Goal: Information Seeking & Learning: Learn about a topic

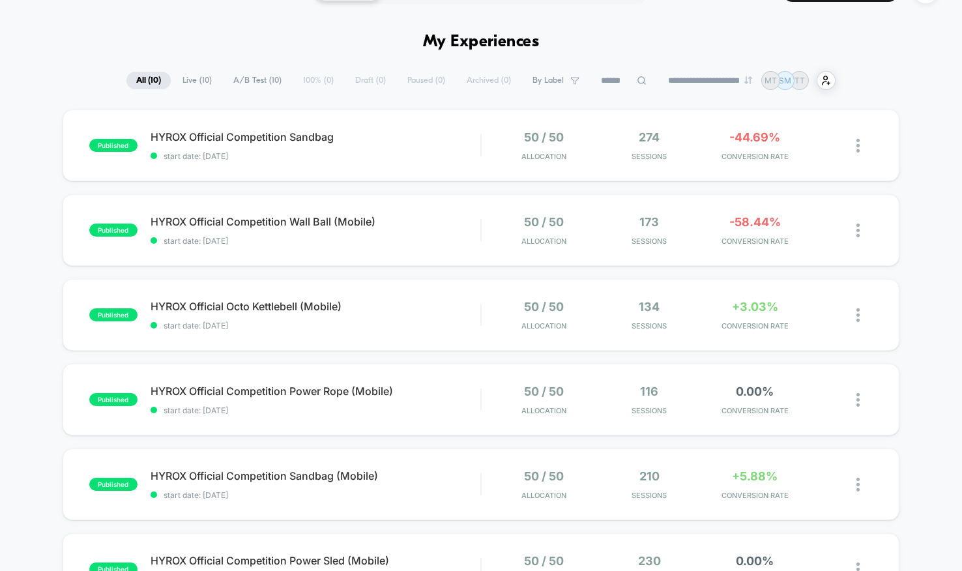
scroll to position [27, 0]
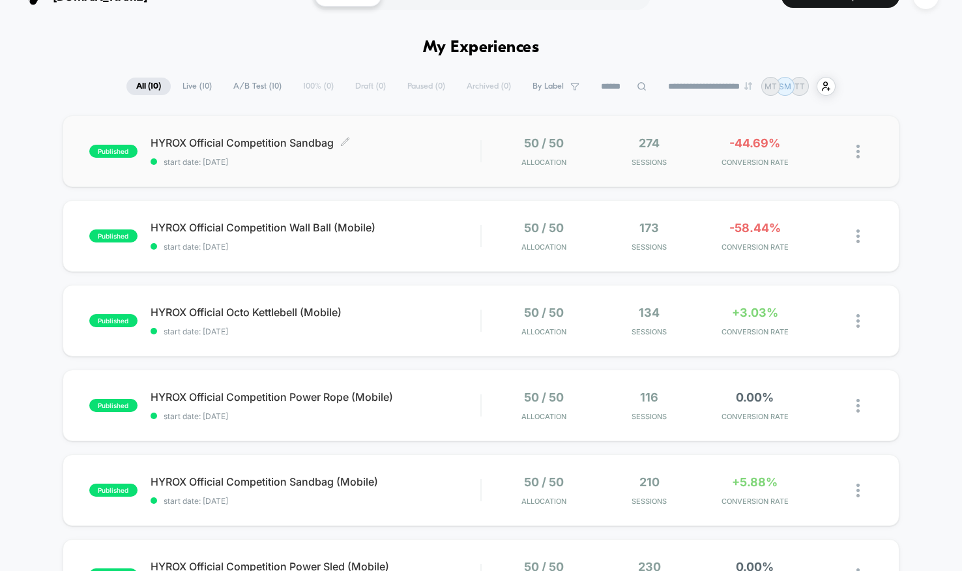
click at [399, 156] on div "HYROX Official Competition Sandbag Click to edit experience details Click to ed…" at bounding box center [316, 151] width 330 height 31
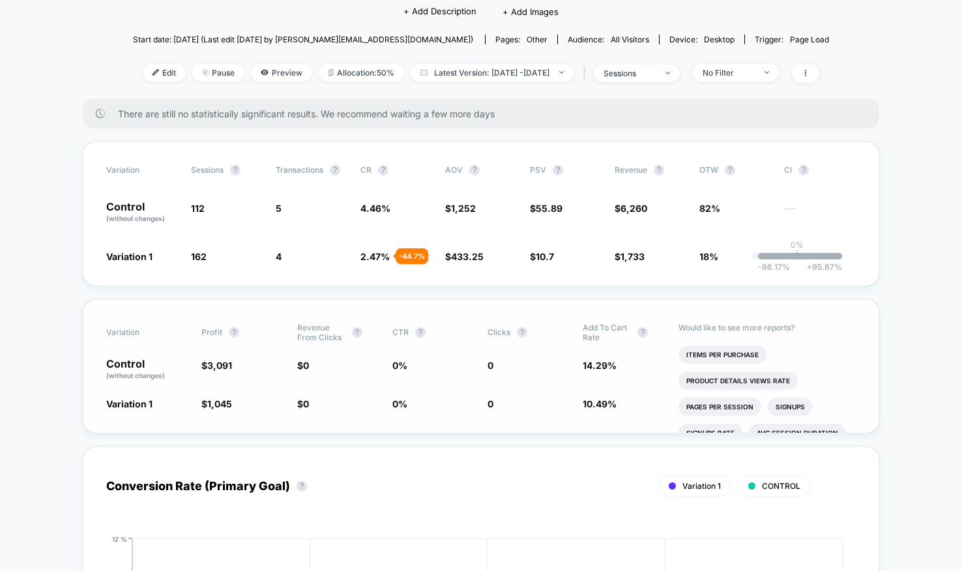
scroll to position [120, 0]
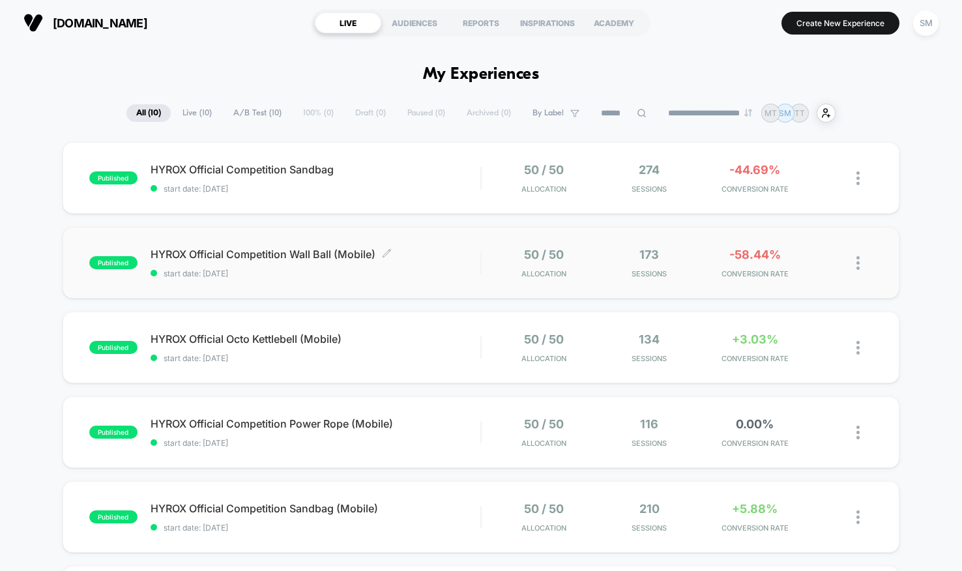
click at [432, 252] on span "HYROX Official Competition Wall Ball (Mobile) Click to edit experience details" at bounding box center [316, 254] width 330 height 13
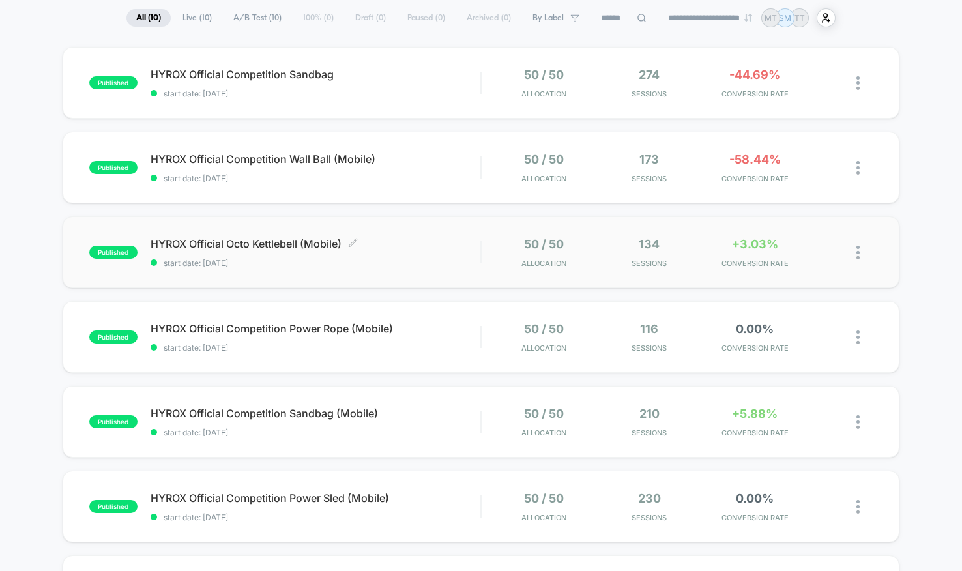
scroll to position [96, 0]
click at [432, 259] on span "start date: [DATE]" at bounding box center [316, 263] width 330 height 10
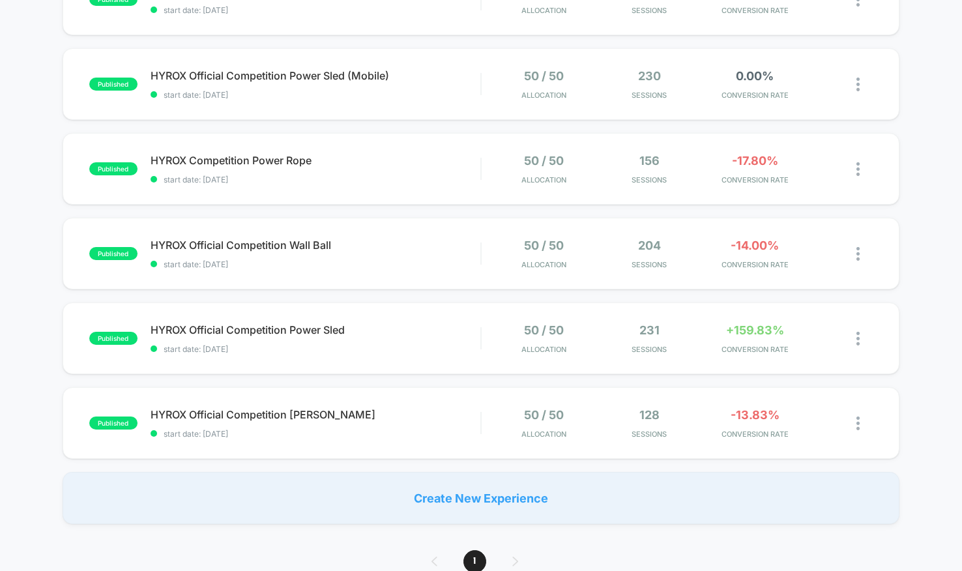
scroll to position [530, 0]
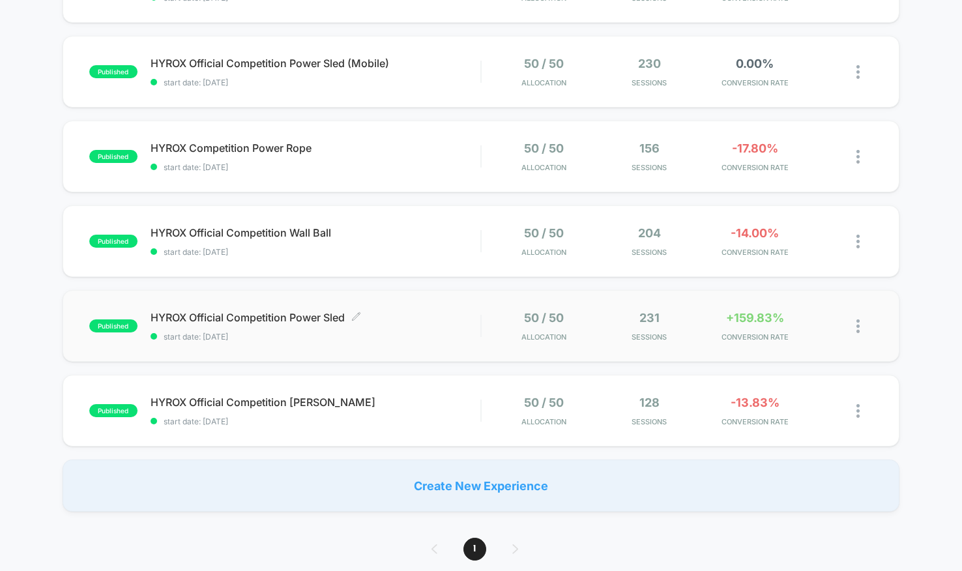
click at [412, 312] on span "HYROX Official Competition Power Sled Click to edit experience details" at bounding box center [316, 317] width 330 height 13
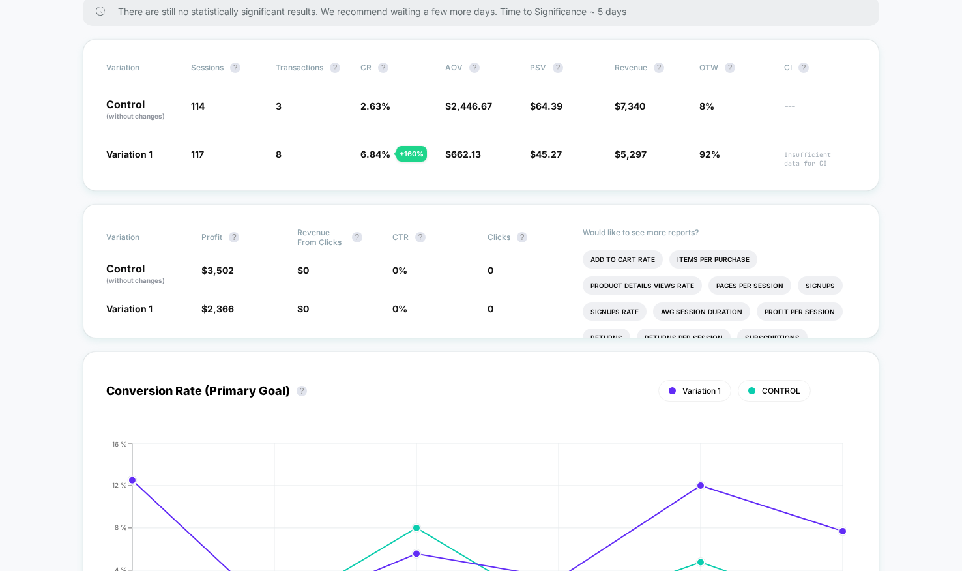
scroll to position [215, 0]
